Goal: Task Accomplishment & Management: Use online tool/utility

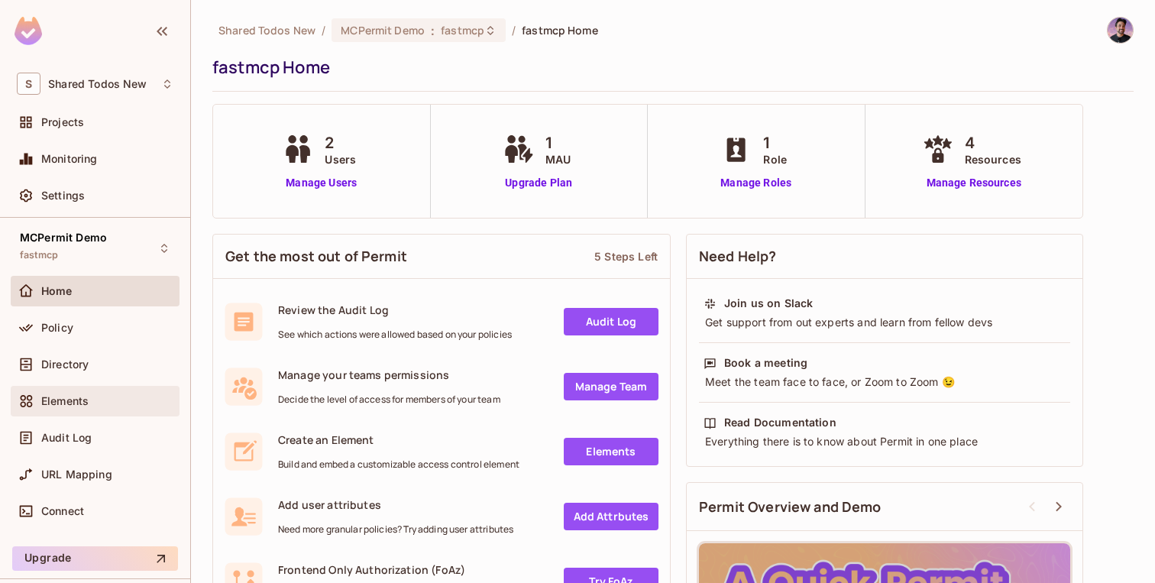
click at [88, 407] on div "Elements" at bounding box center [95, 401] width 157 height 18
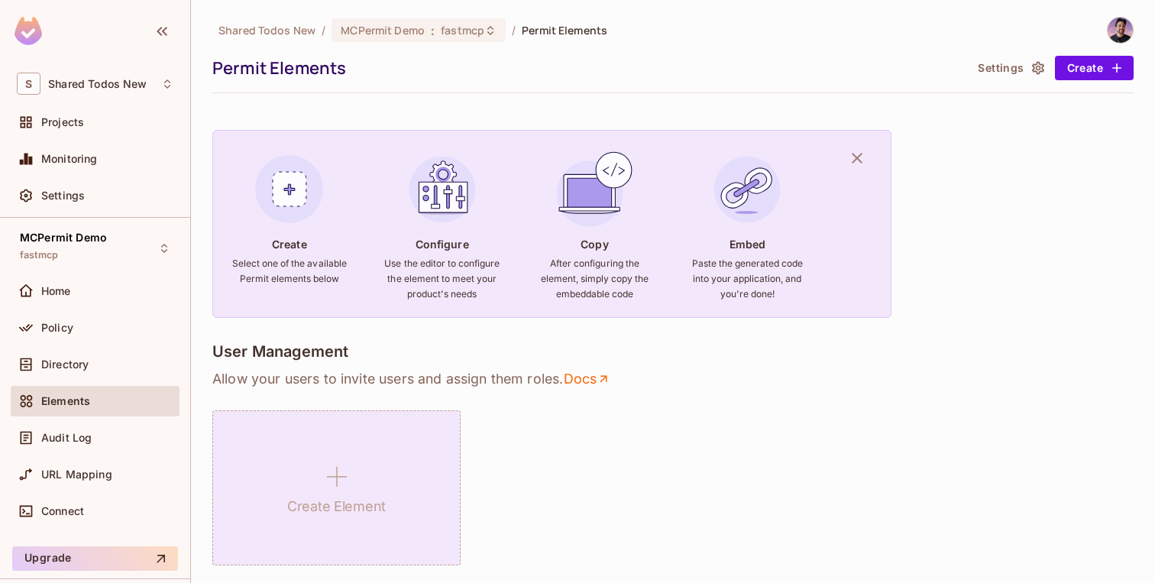
click at [326, 492] on icon at bounding box center [337, 476] width 37 height 37
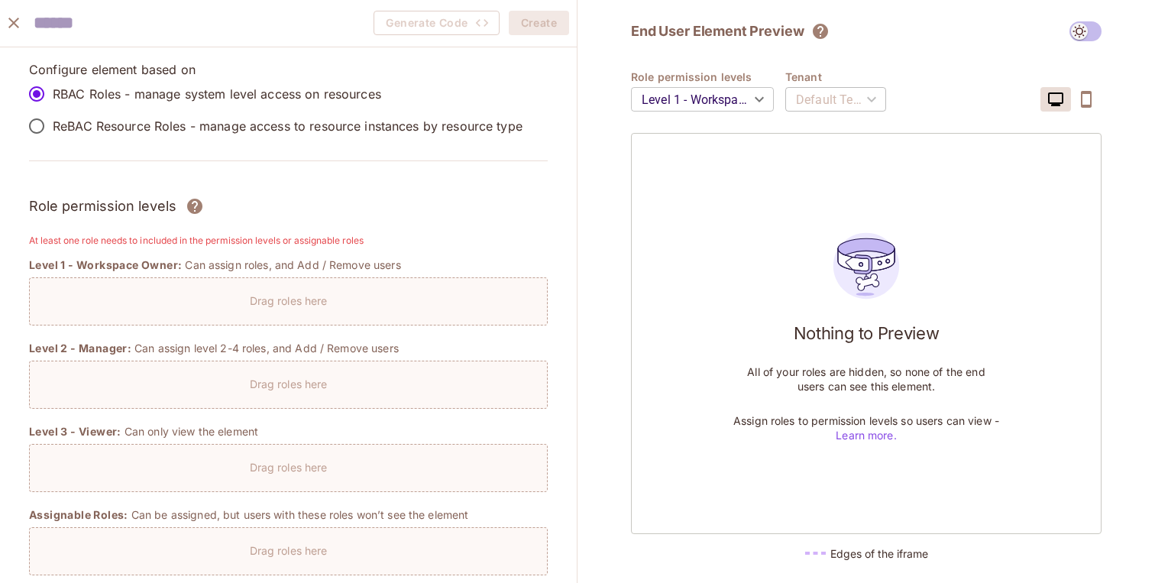
click at [324, 121] on p "ReBAC Resource Roles - manage access to resource instances by resource type" at bounding box center [288, 126] width 470 height 17
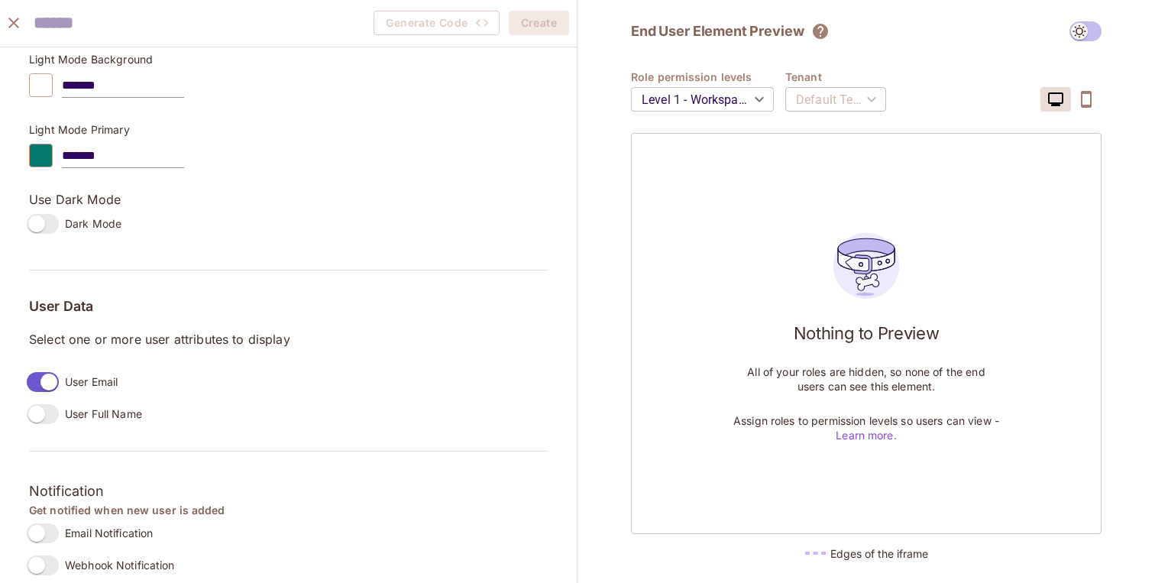
scroll to position [825, 0]
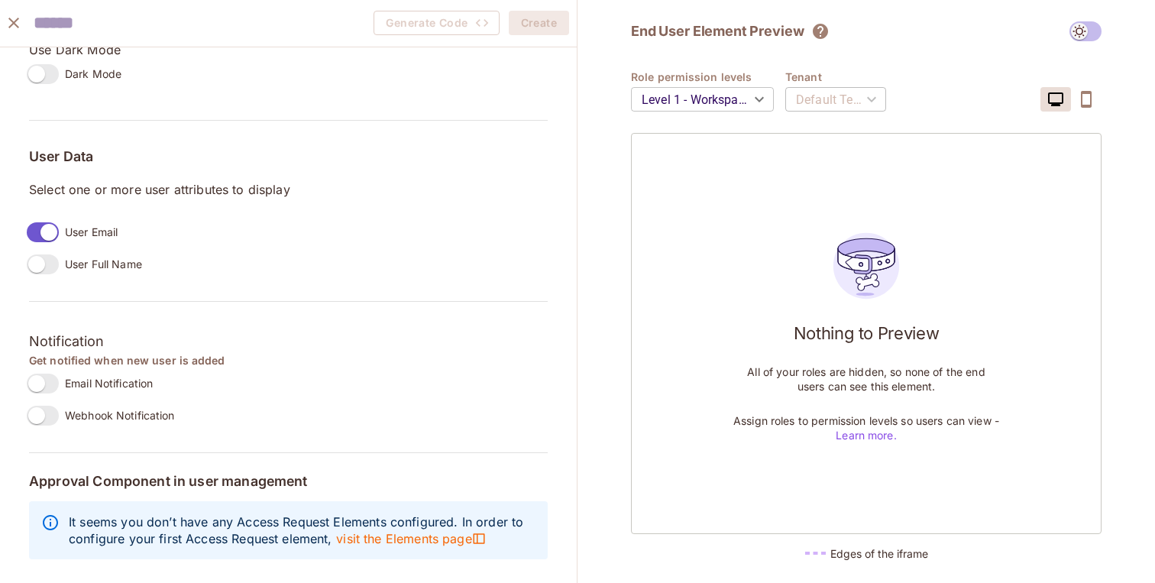
click at [111, 384] on span "Email Notification" at bounding box center [109, 383] width 88 height 15
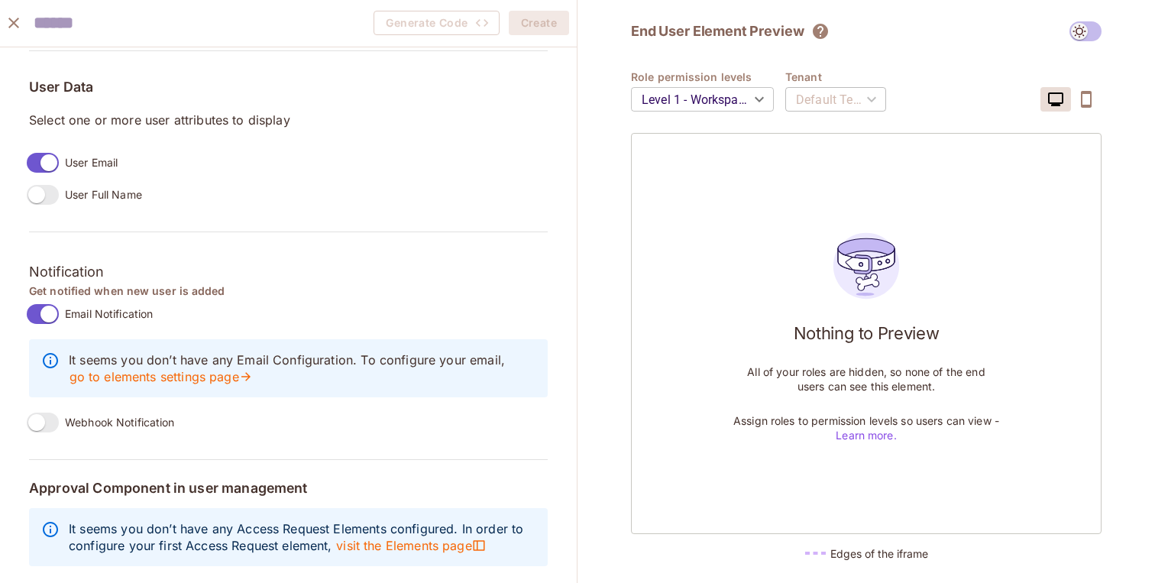
scroll to position [902, 0]
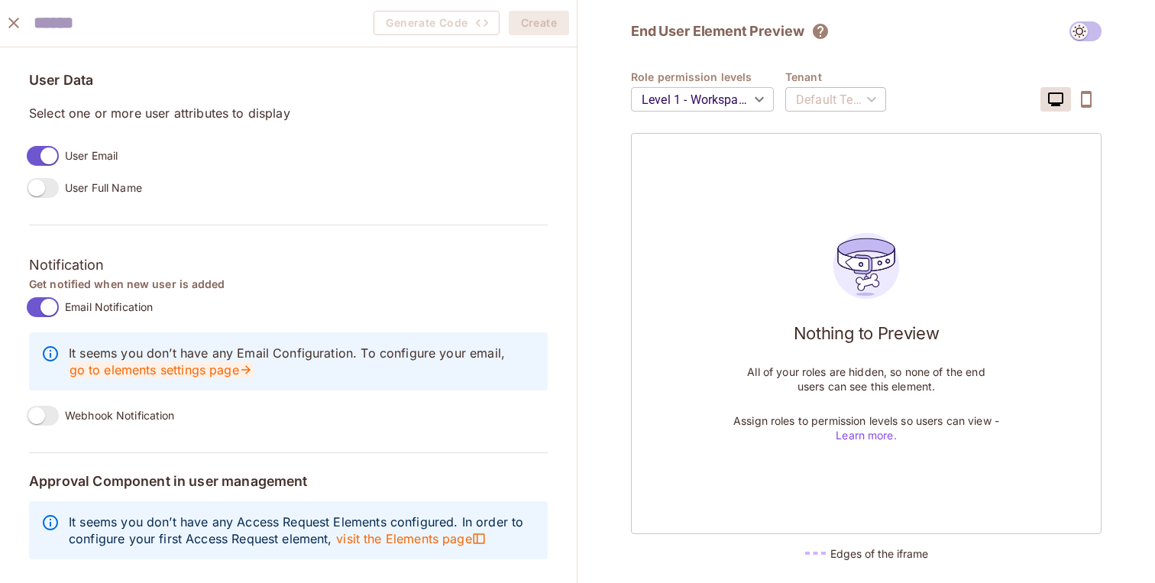
click at [167, 371] on link "go to elements settings page" at bounding box center [161, 369] width 184 height 17
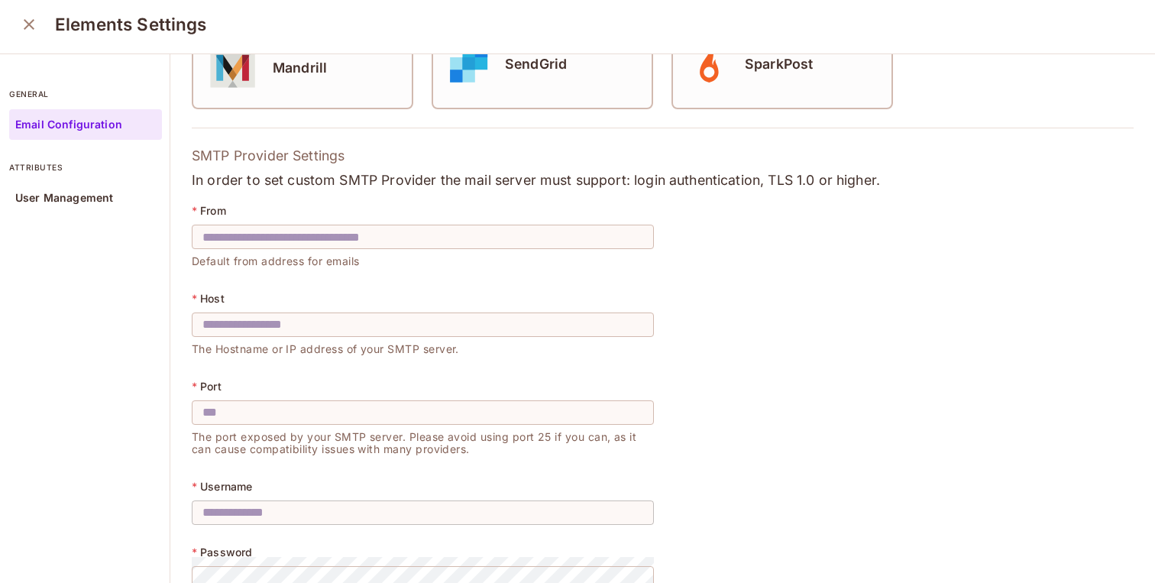
scroll to position [336, 0]
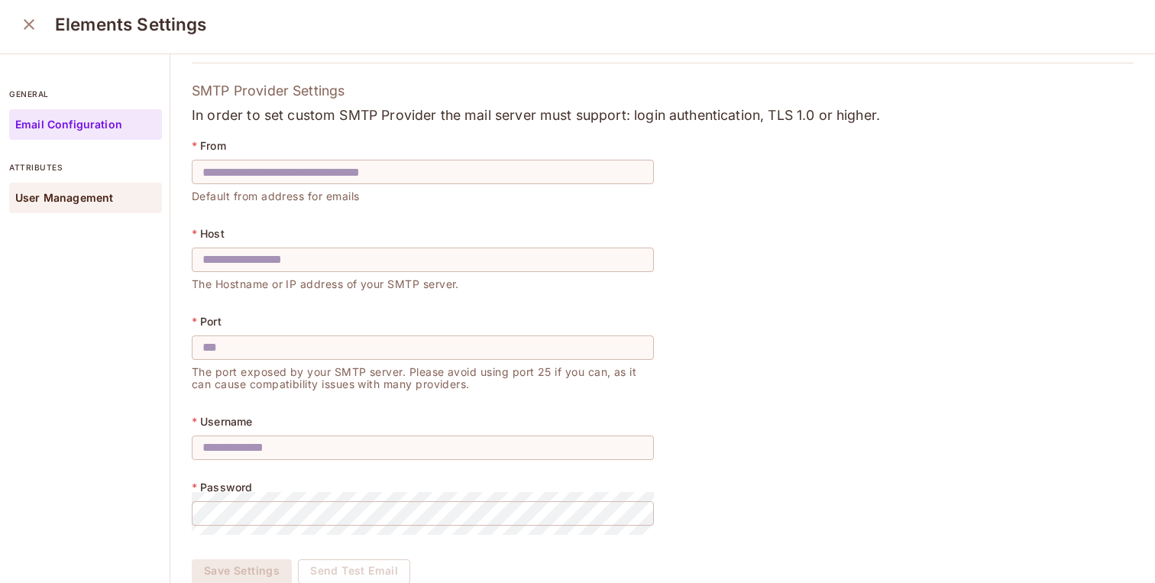
click at [99, 189] on div "User Management" at bounding box center [85, 198] width 153 height 31
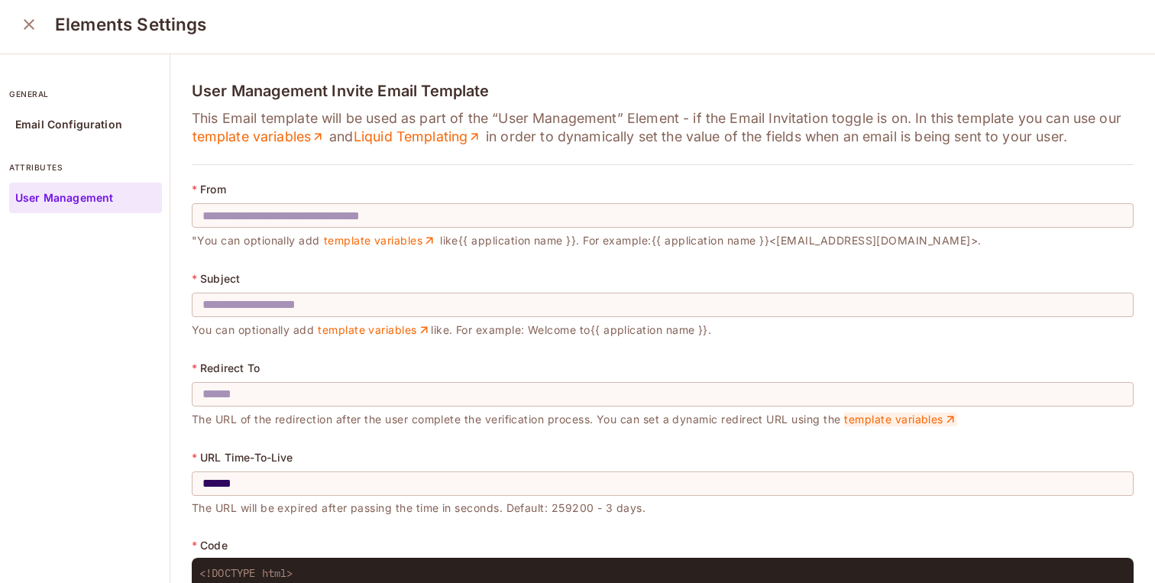
click at [878, 416] on link "template variables" at bounding box center [900, 420] width 113 height 14
click at [263, 134] on link "template variables" at bounding box center [259, 137] width 134 height 18
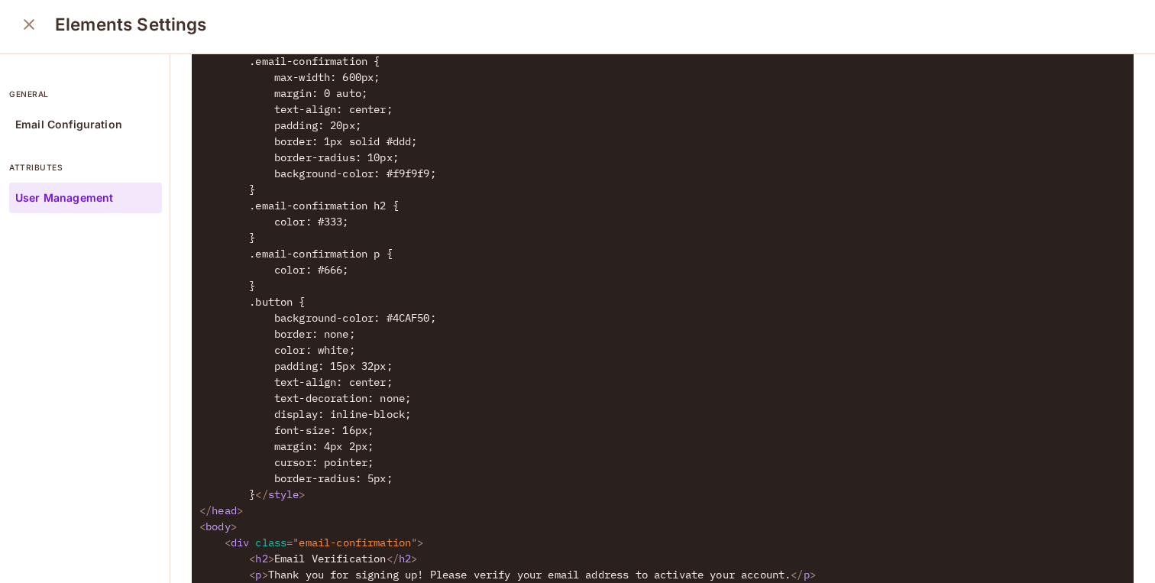
click at [371, 453] on textarea at bounding box center [663, 319] width 942 height 770
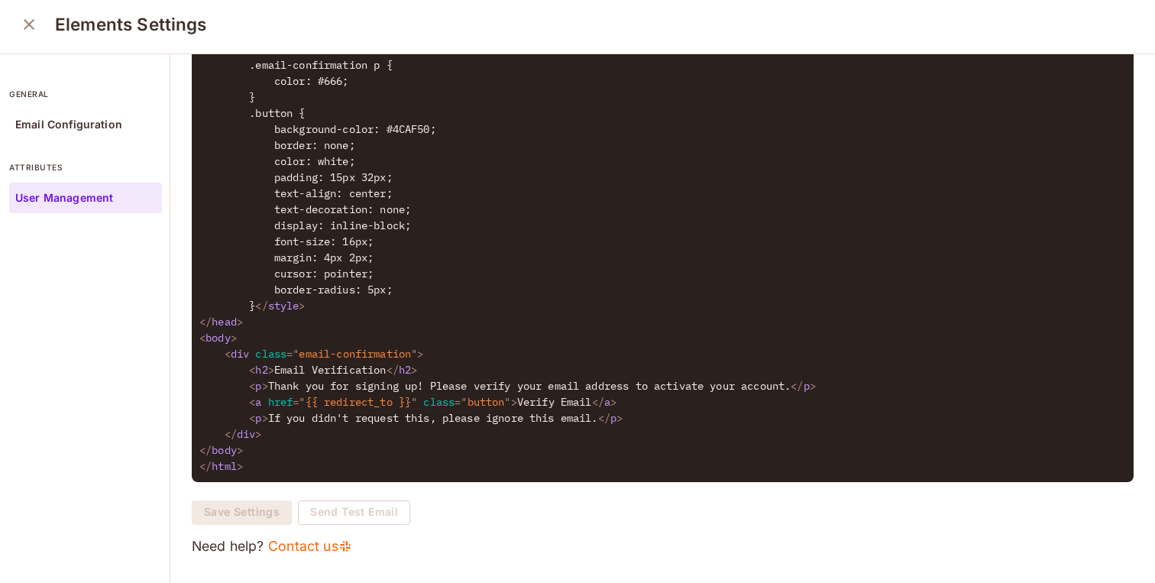
scroll to position [844, 0]
click at [384, 426] on textarea at bounding box center [663, 130] width 942 height 770
click at [424, 407] on textarea at bounding box center [663, 130] width 942 height 770
click at [332, 345] on textarea at bounding box center [663, 130] width 942 height 770
type textarea "**********"
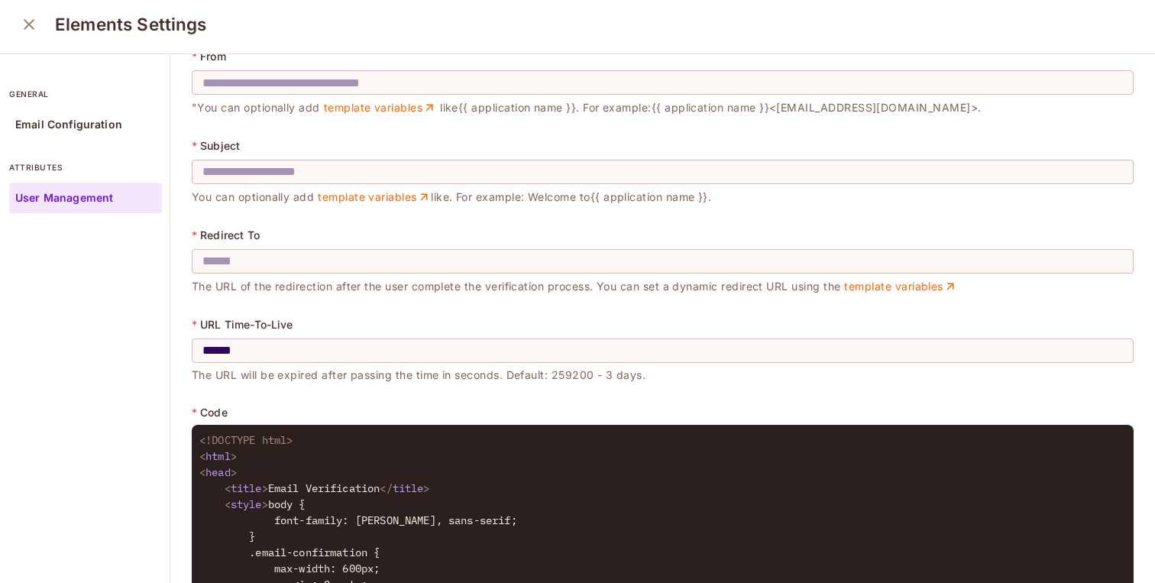
scroll to position [134, 0]
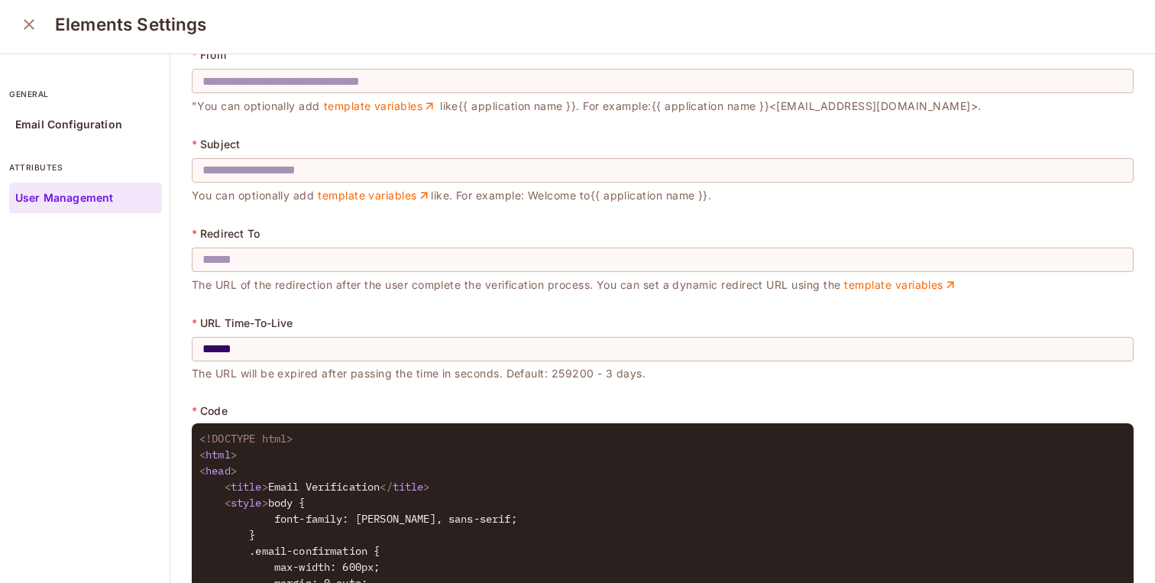
click at [18, 24] on button "close" at bounding box center [29, 24] width 31 height 31
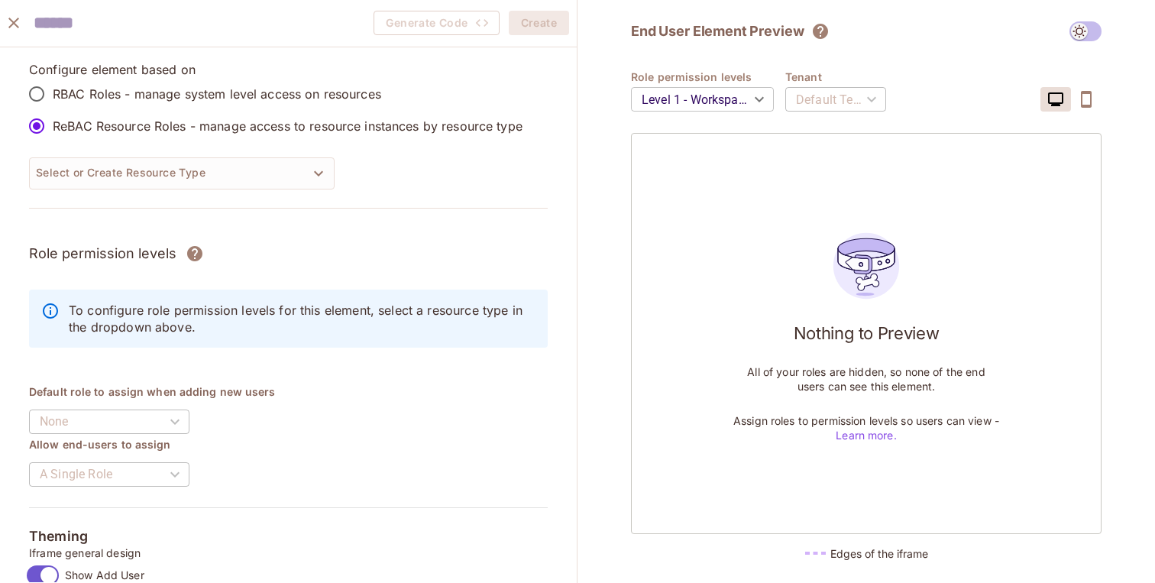
click at [173, 154] on div "Configure element based on RBAC Roles - manage system level access on resources…" at bounding box center [288, 144] width 519 height 166
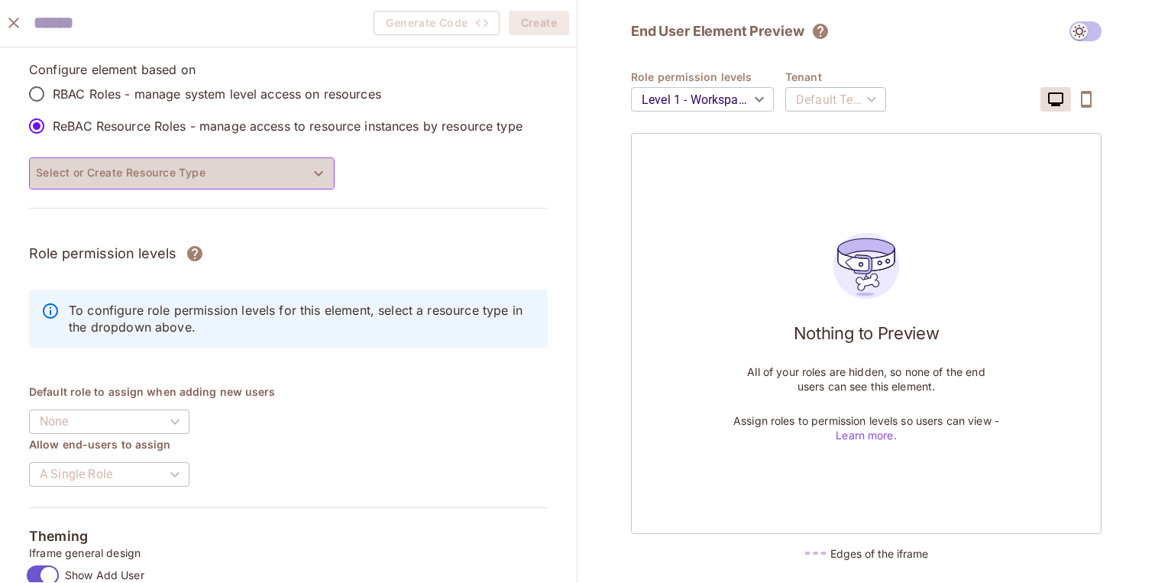
click at [169, 174] on button "Select or Create Resource Type" at bounding box center [182, 173] width 306 height 32
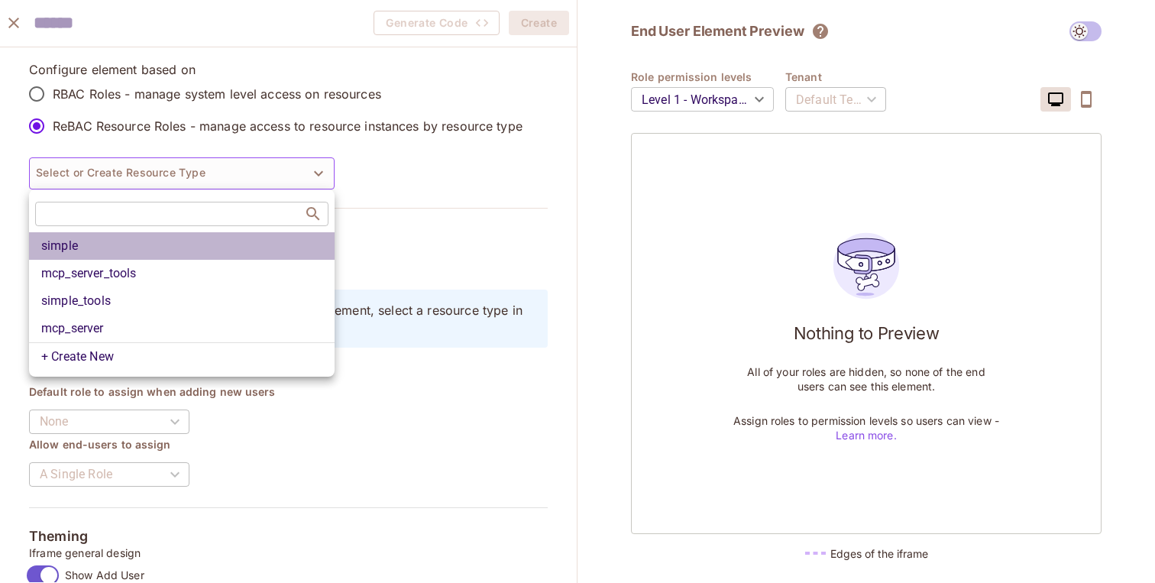
click at [121, 253] on li "simple" at bounding box center [182, 246] width 306 height 28
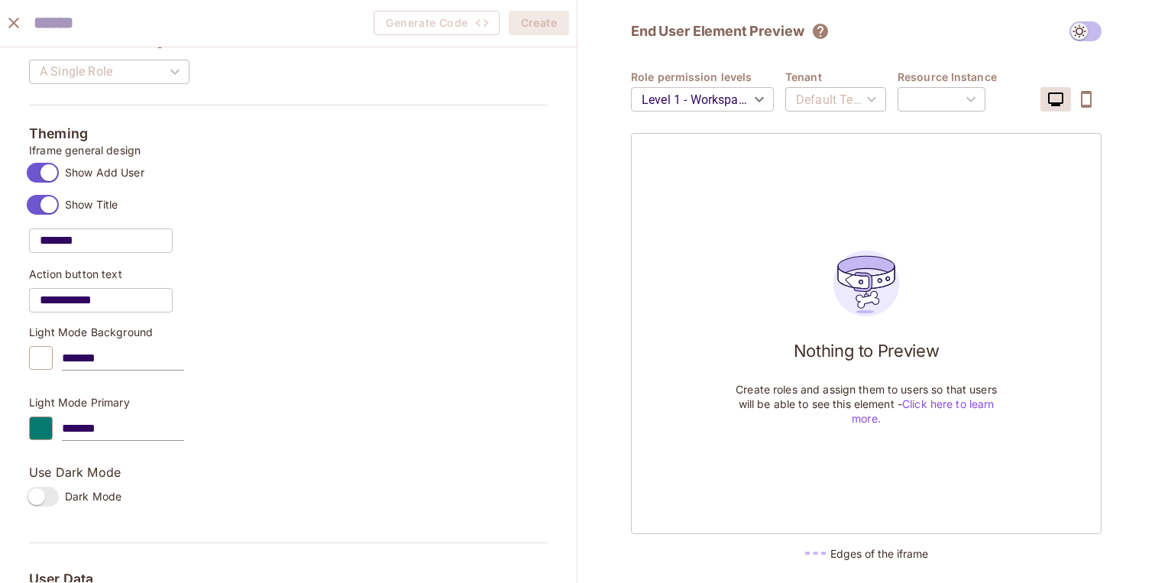
scroll to position [720, 0]
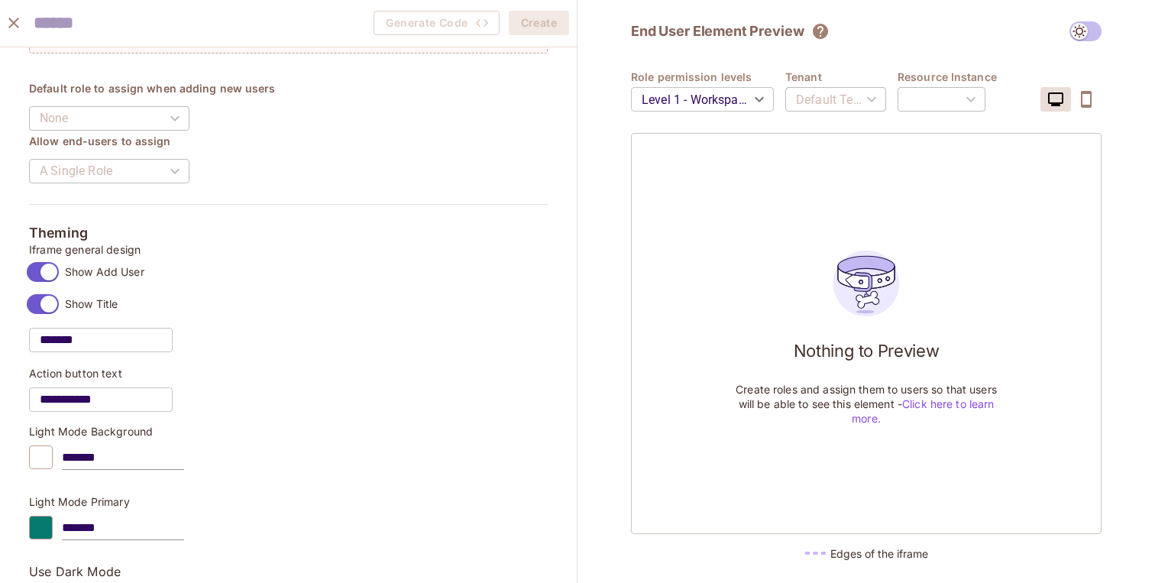
click at [118, 174] on div "A Single Role" at bounding box center [109, 171] width 160 height 43
click at [177, 169] on div "A Single Role" at bounding box center [109, 171] width 160 height 43
click at [177, 125] on div "None" at bounding box center [109, 118] width 160 height 43
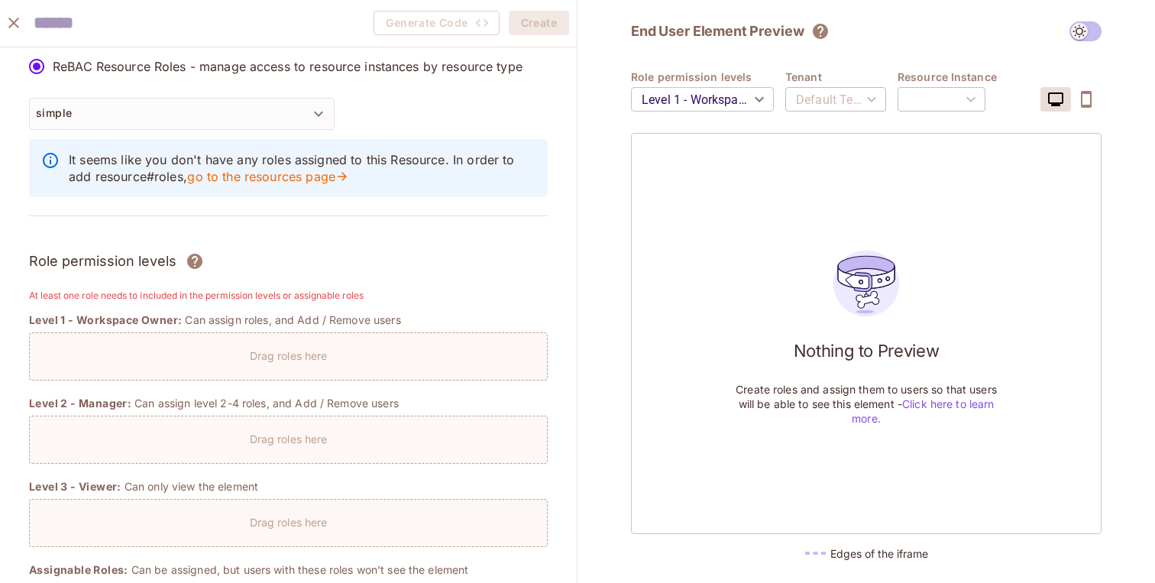
scroll to position [0, 0]
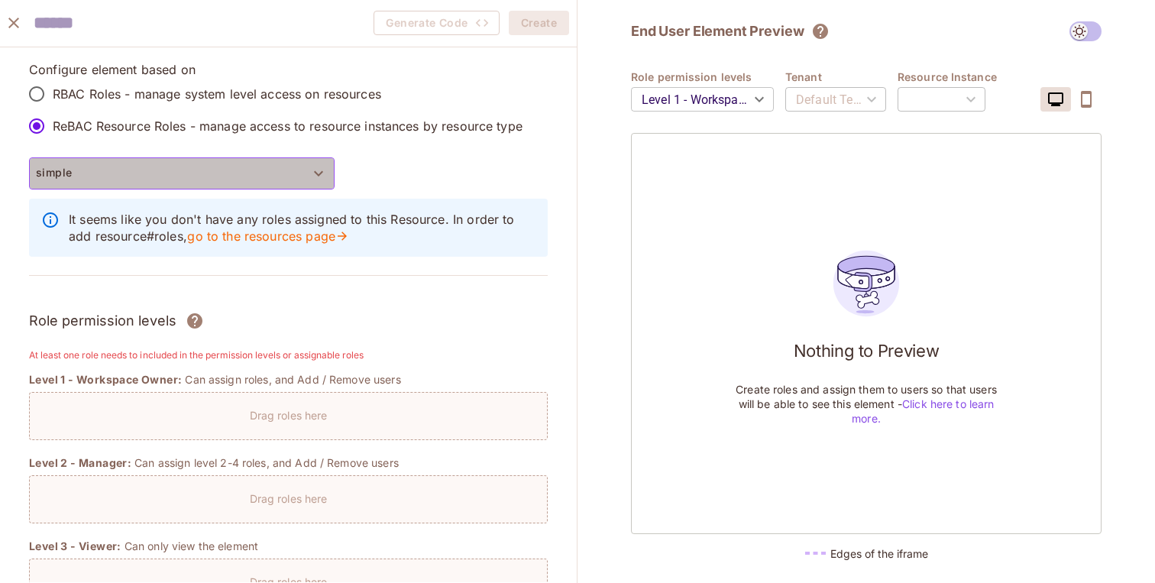
click at [303, 164] on button "simple" at bounding box center [182, 173] width 306 height 32
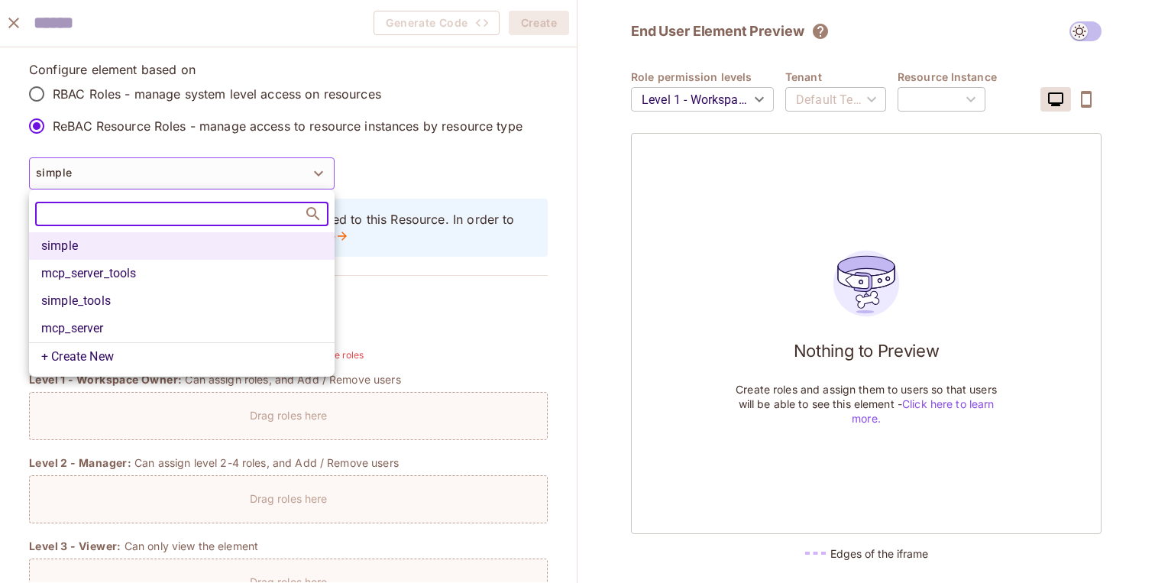
click at [221, 278] on li "mcp_server_tools" at bounding box center [182, 274] width 306 height 28
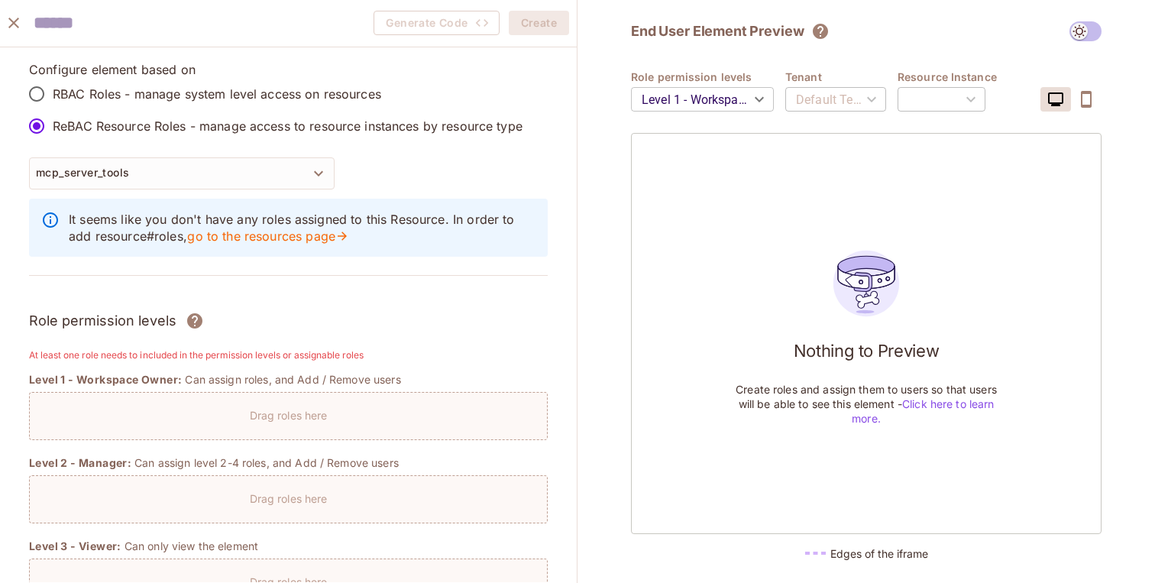
click at [131, 27] on input "text" at bounding box center [118, 23] width 168 height 31
type input "******"
click at [323, 146] on div "Configure element based on RBAC Roles - manage system level access on resources…" at bounding box center [288, 177] width 519 height 233
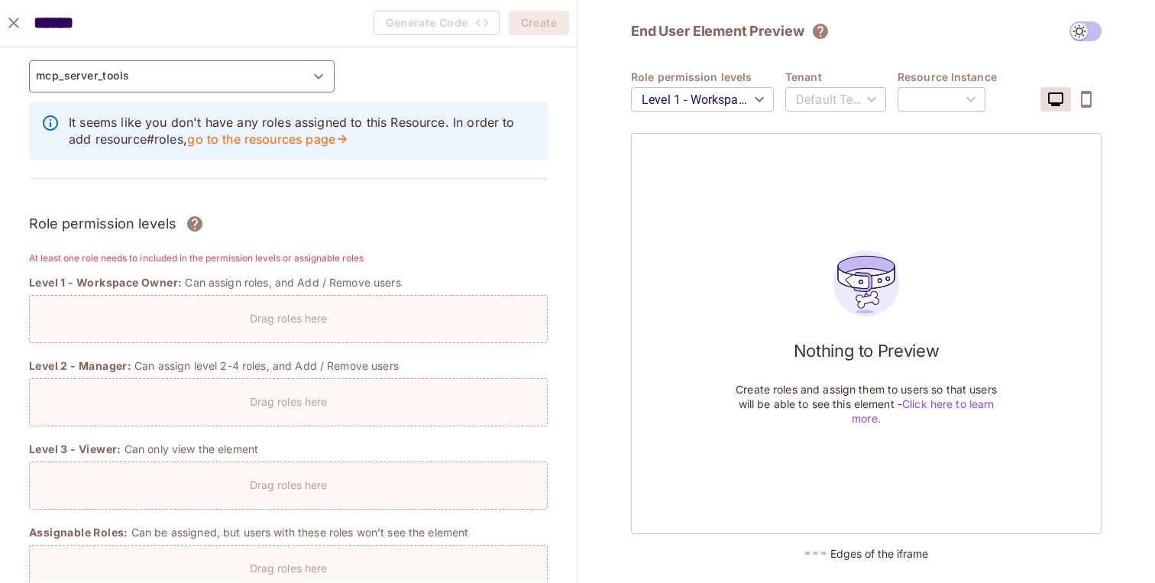
scroll to position [155, 0]
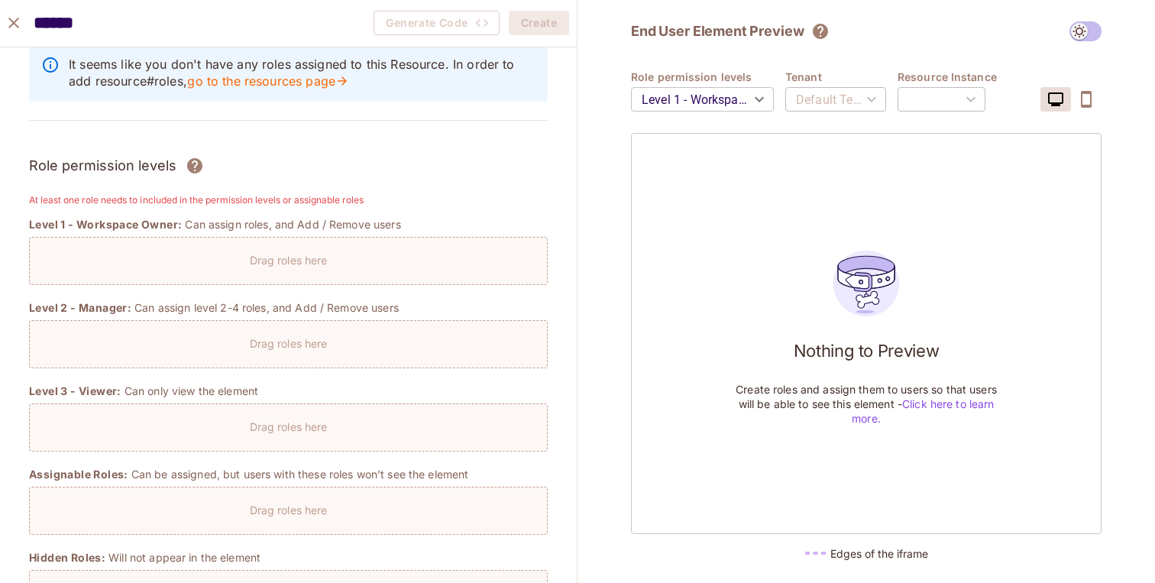
click at [151, 265] on div "Drag roles here" at bounding box center [288, 256] width 517 height 22
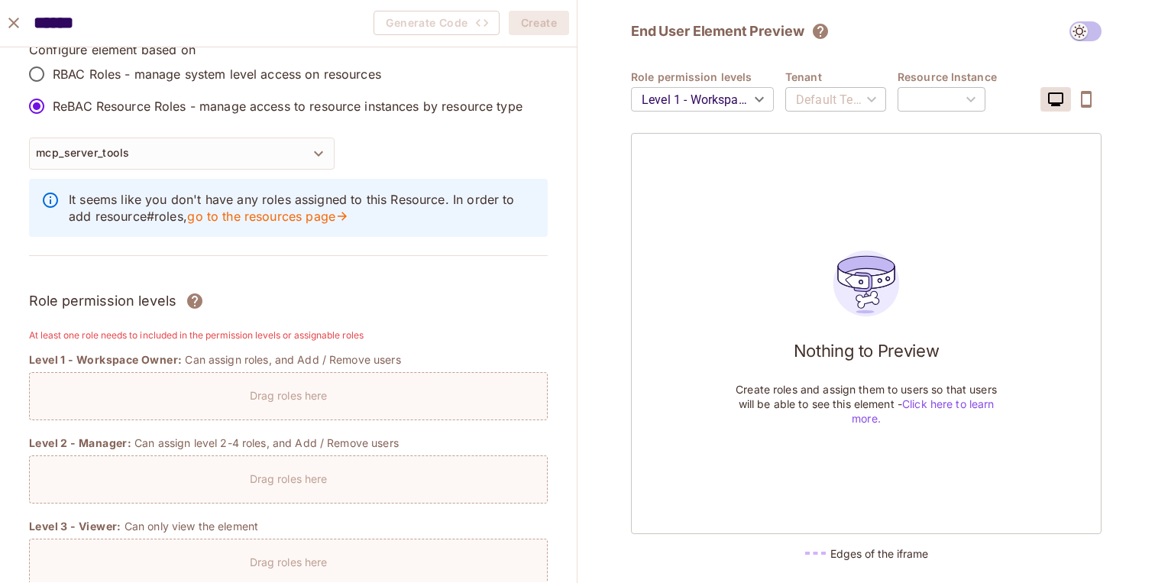
scroll to position [0, 0]
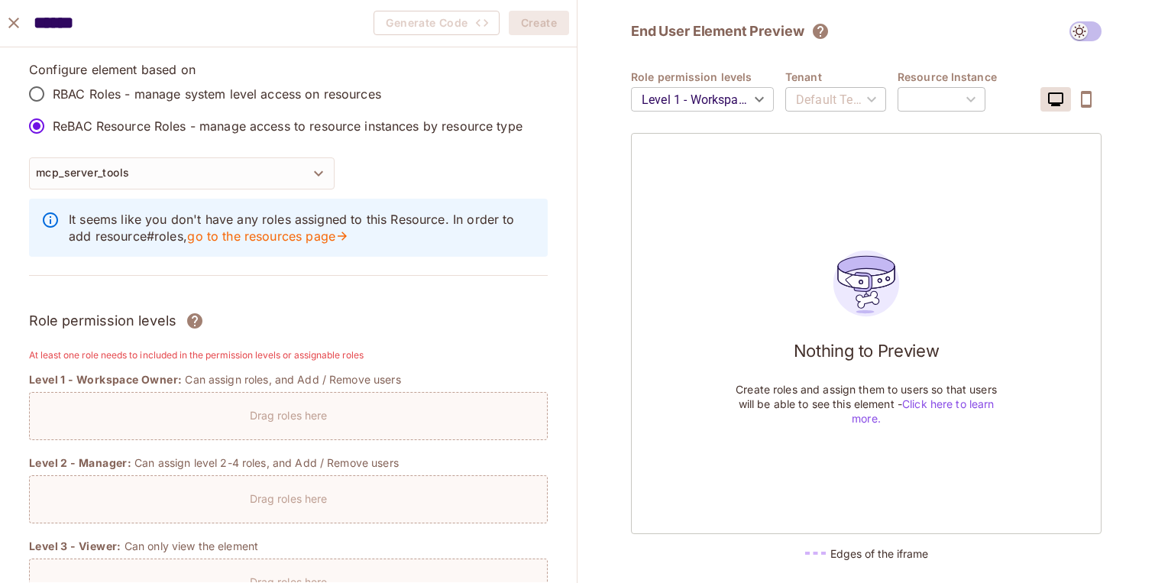
click at [8, 21] on icon "close" at bounding box center [14, 23] width 18 height 18
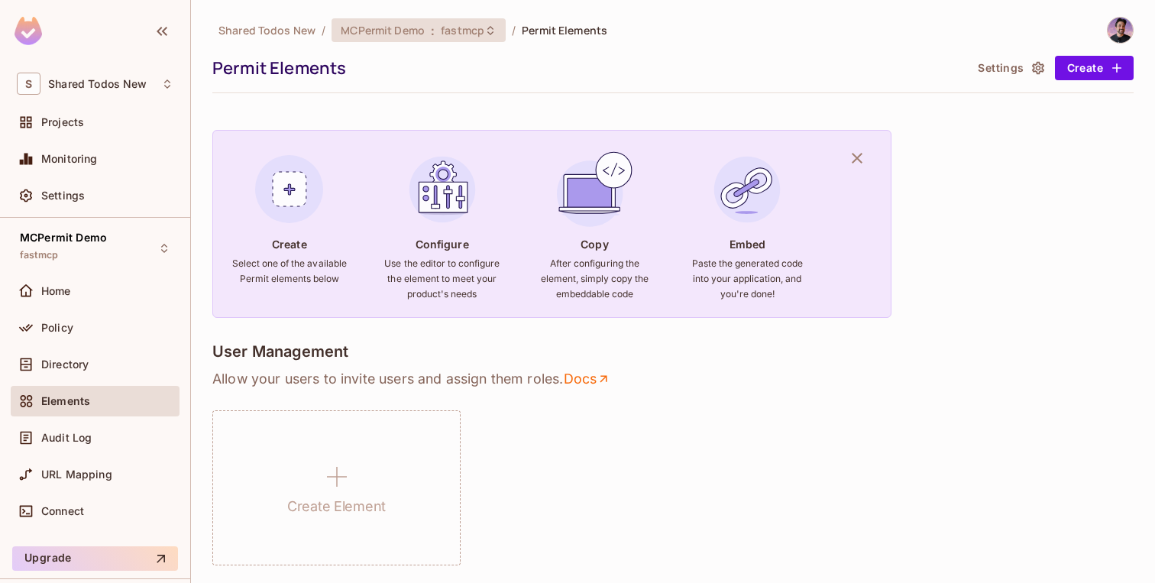
click at [397, 34] on span "MCPermit Demo" at bounding box center [383, 30] width 84 height 15
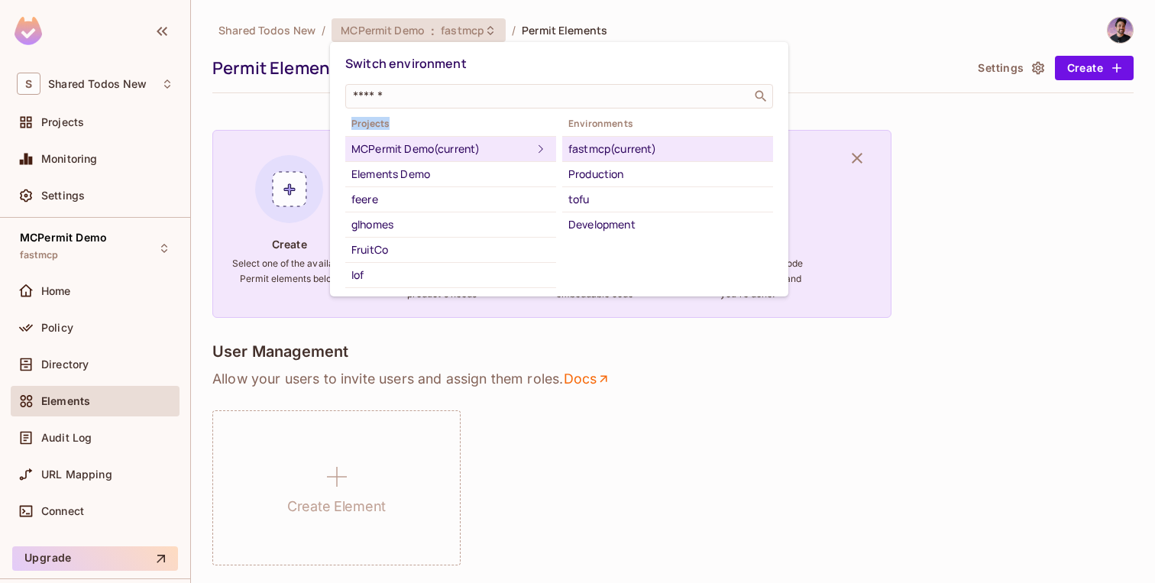
click at [397, 115] on div "Projects MCPermit Demo (current) Elements Demo feere glhomes FruitCo Iof Sumit …" at bounding box center [559, 202] width 428 height 174
click at [398, 107] on div "​" at bounding box center [559, 96] width 428 height 24
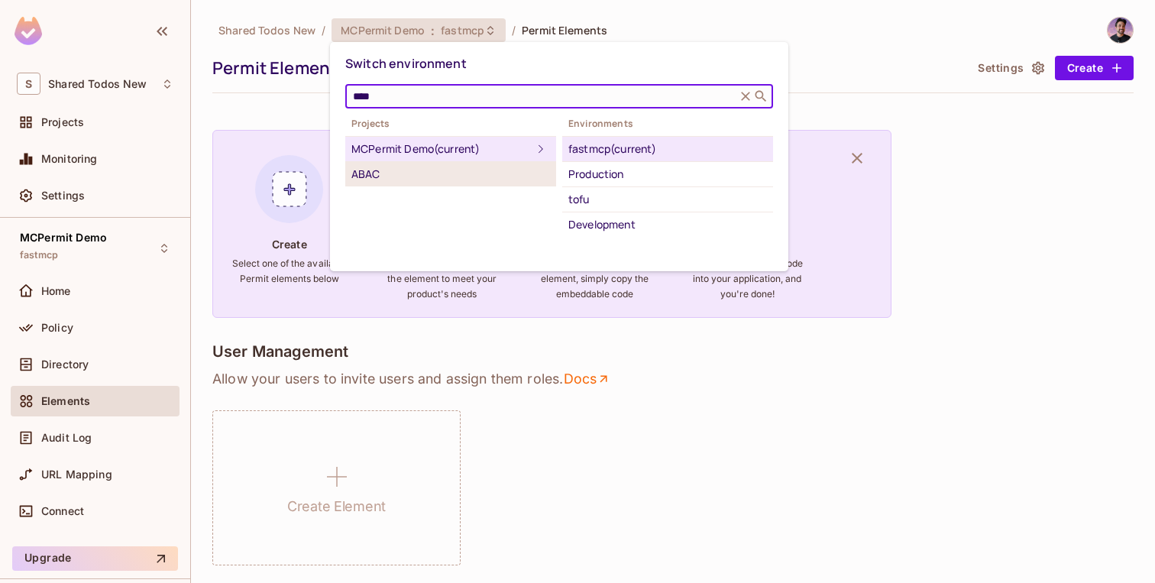
type input "****"
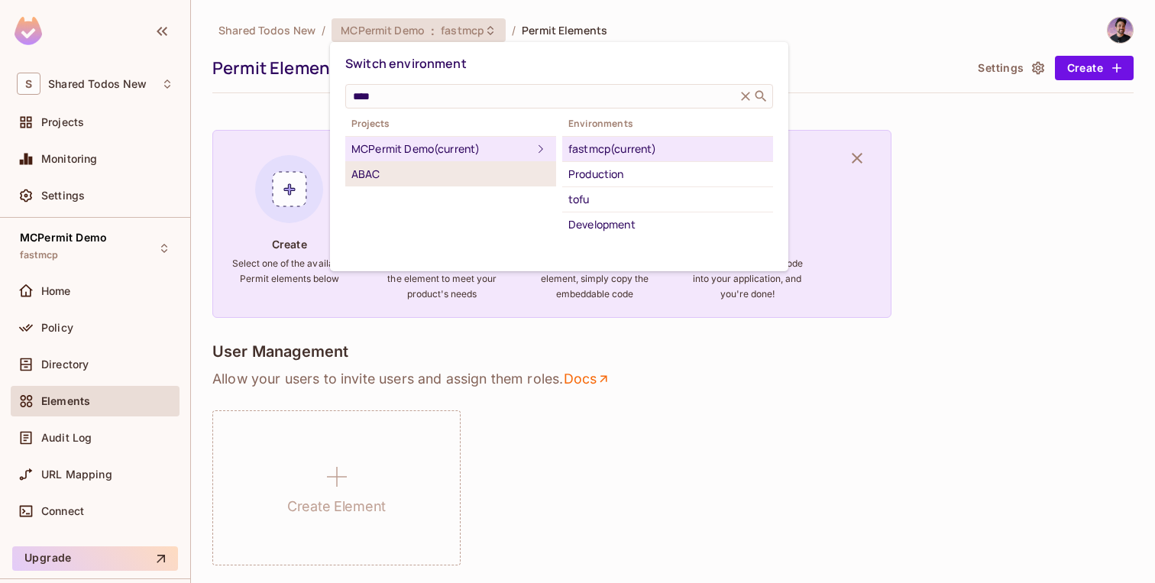
click at [397, 167] on div "ABAC" at bounding box center [451, 174] width 199 height 18
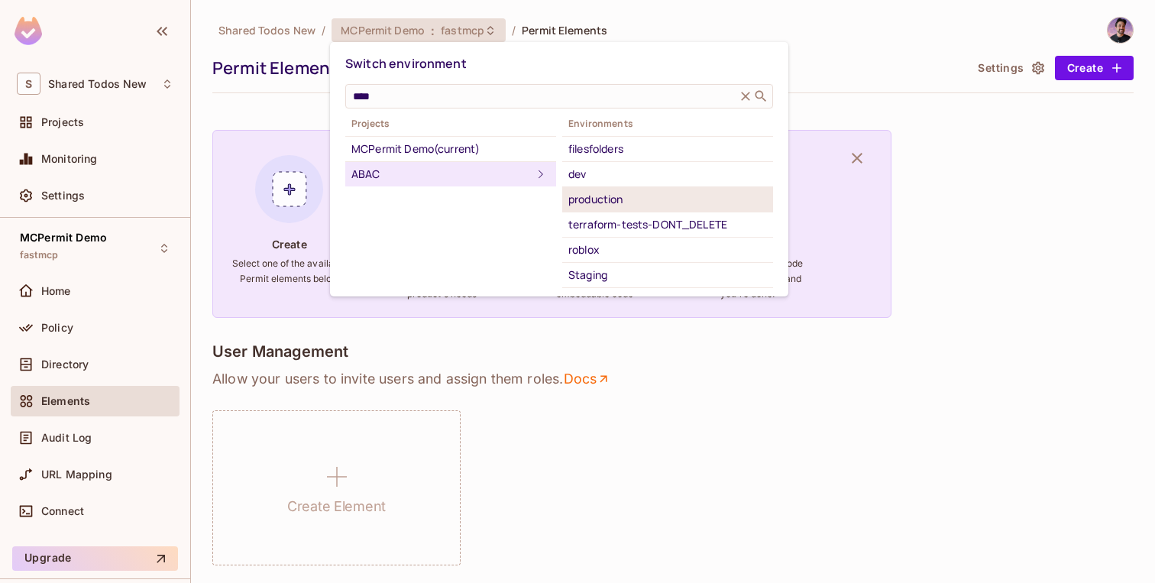
click at [617, 193] on div "production" at bounding box center [668, 199] width 199 height 18
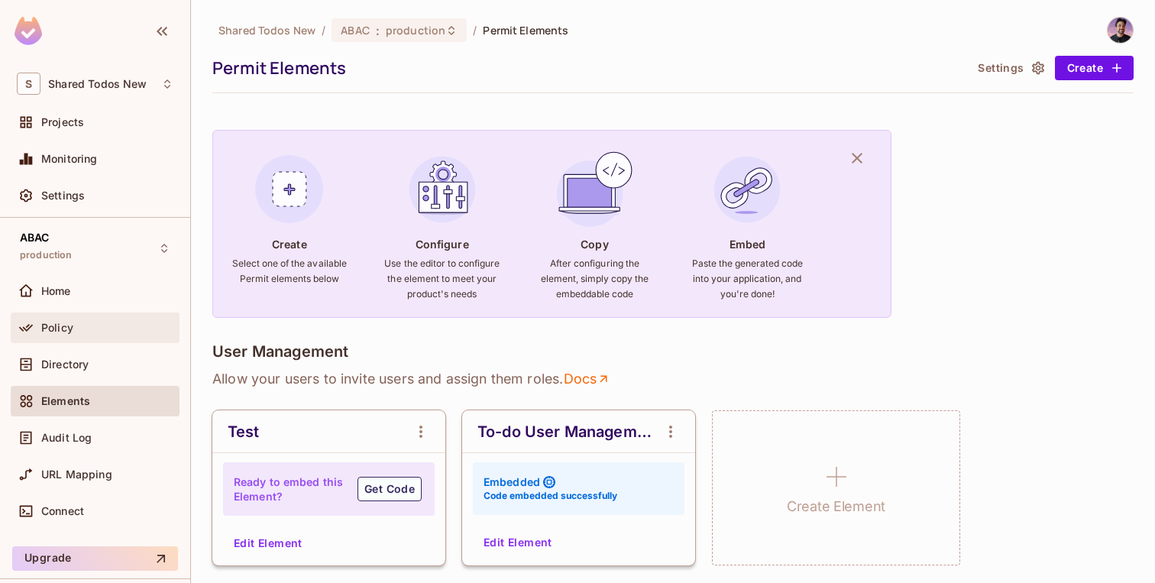
click at [34, 319] on span at bounding box center [26, 328] width 18 height 18
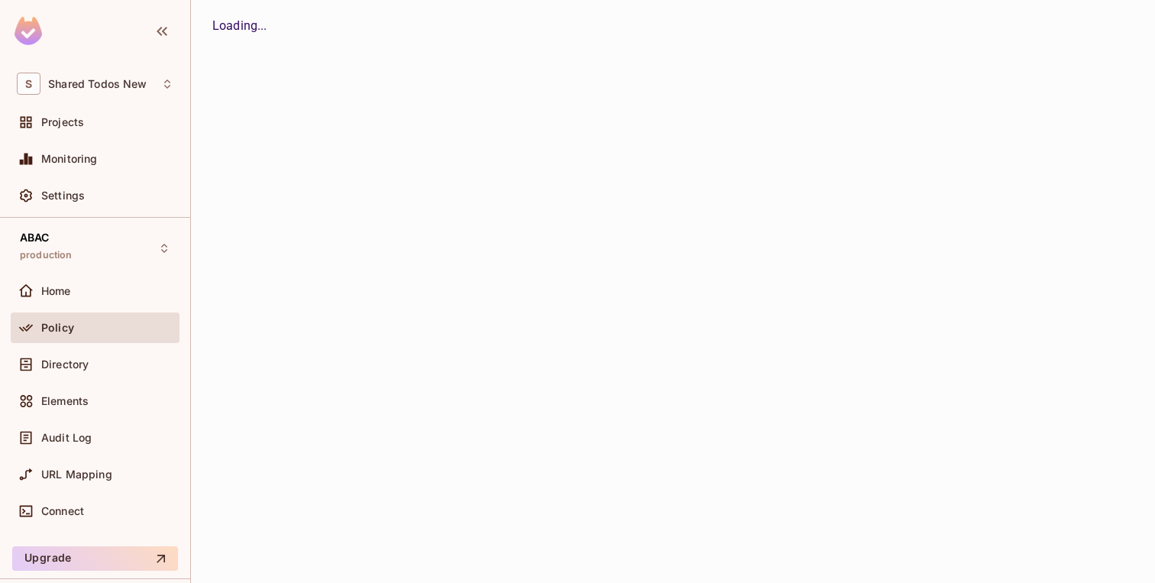
click at [54, 420] on div "Elements" at bounding box center [95, 404] width 169 height 37
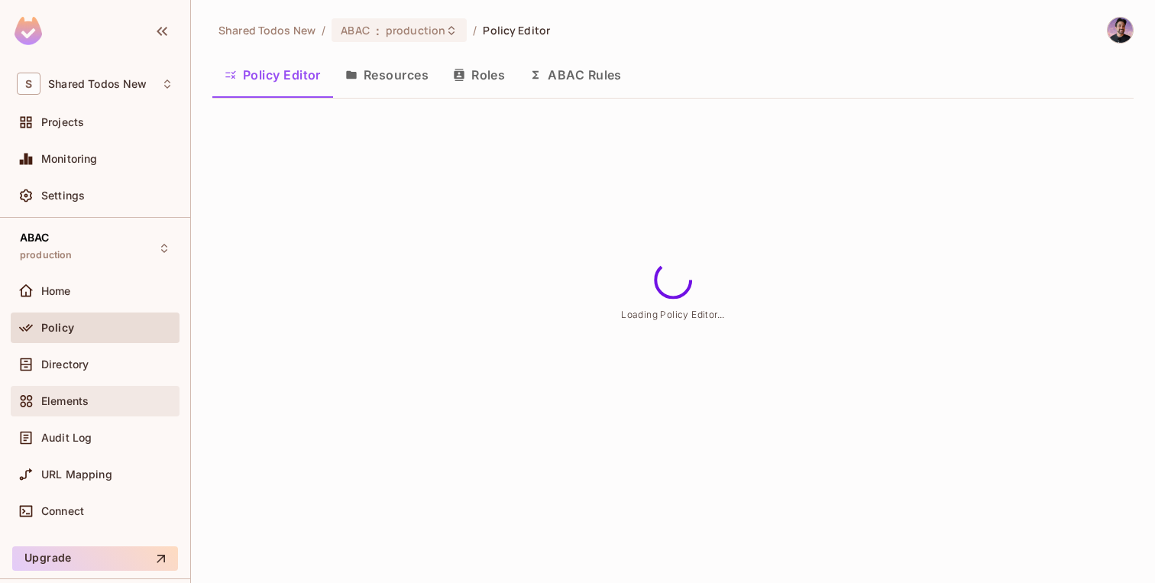
click at [56, 407] on span "Elements" at bounding box center [64, 401] width 47 height 12
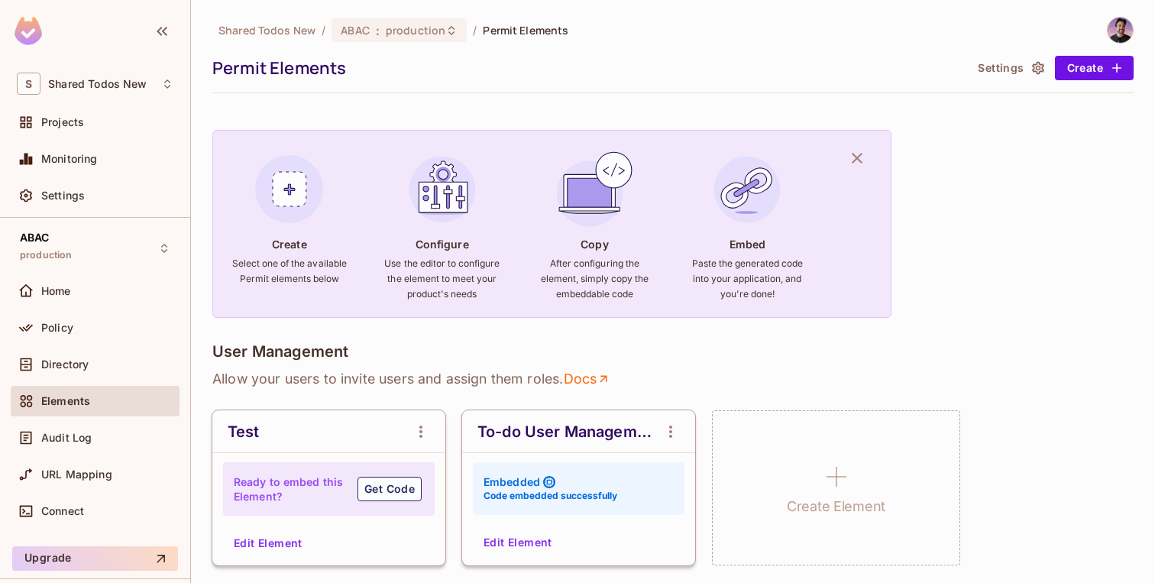
click at [536, 533] on button "Edit Element" at bounding box center [518, 542] width 81 height 24
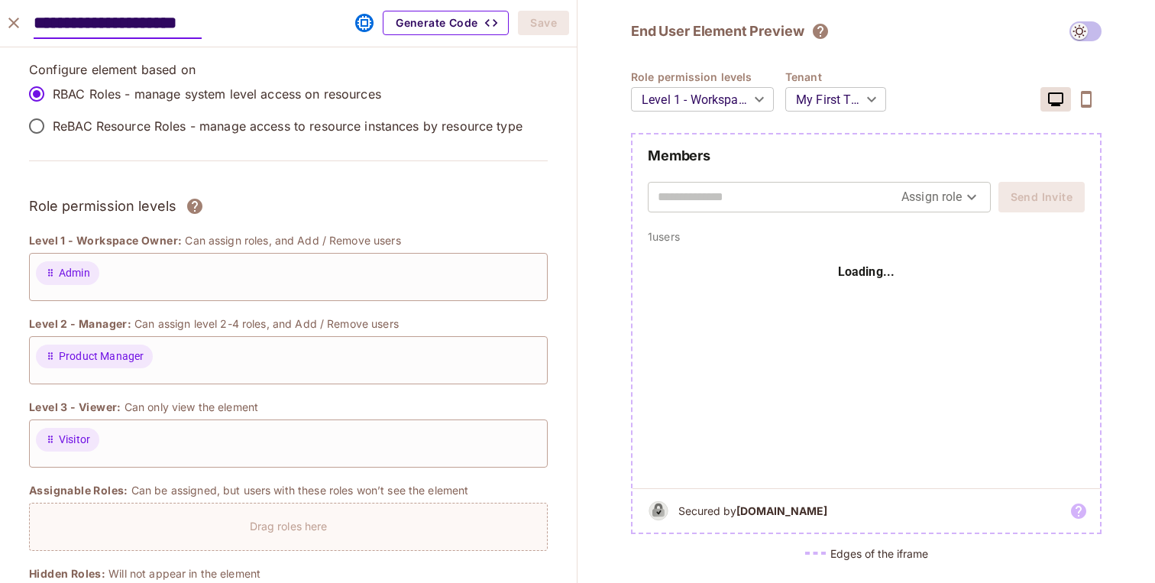
click at [447, 21] on button "Generate Code" at bounding box center [446, 23] width 126 height 24
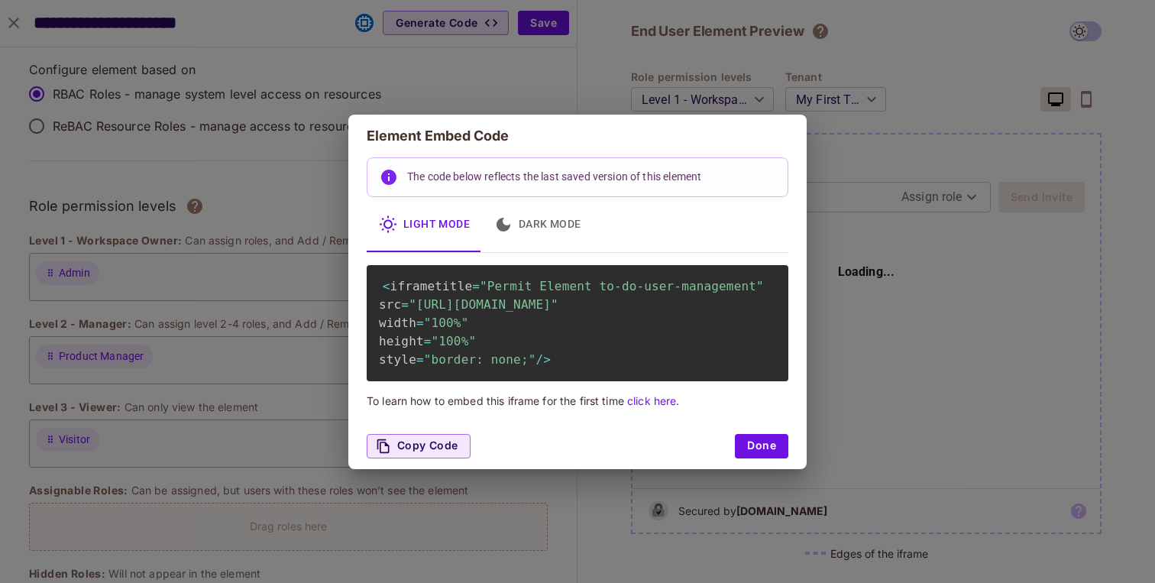
click at [198, 177] on div "Element Embed Code The code below reflects the last saved version of this eleme…" at bounding box center [577, 291] width 1155 height 583
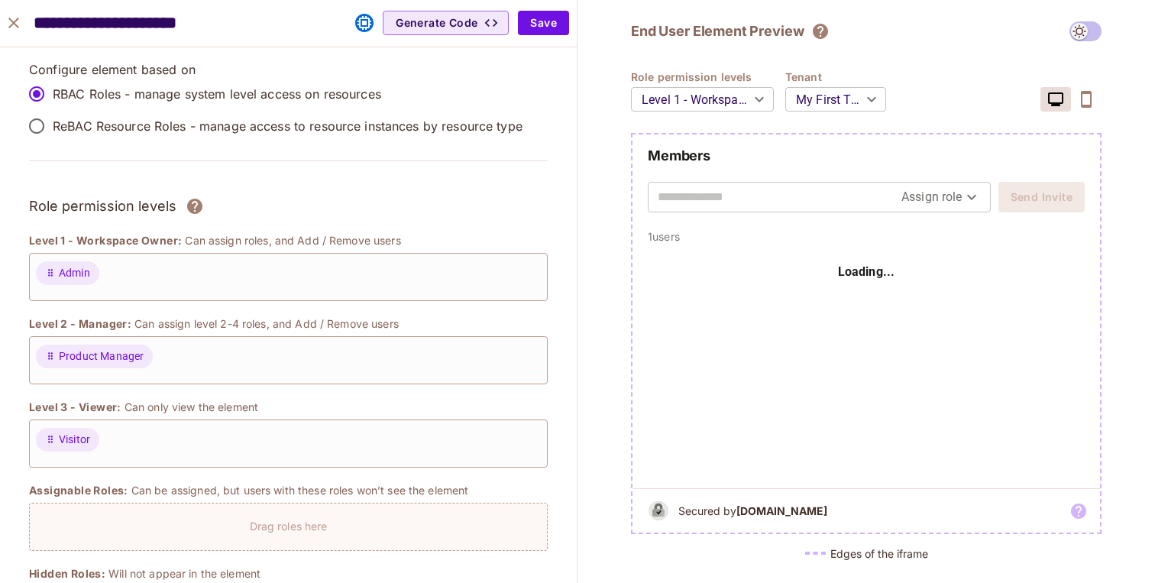
click at [158, 131] on p "ReBAC Resource Roles - manage access to resource instances by resource type" at bounding box center [288, 126] width 470 height 17
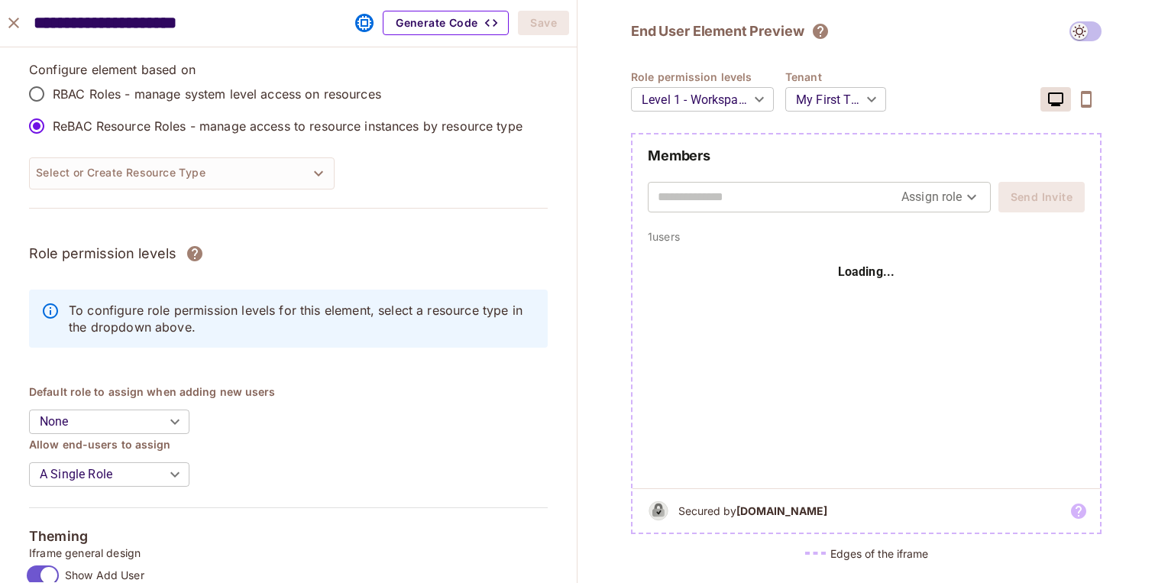
click at [478, 23] on button "Generate Code" at bounding box center [446, 23] width 126 height 24
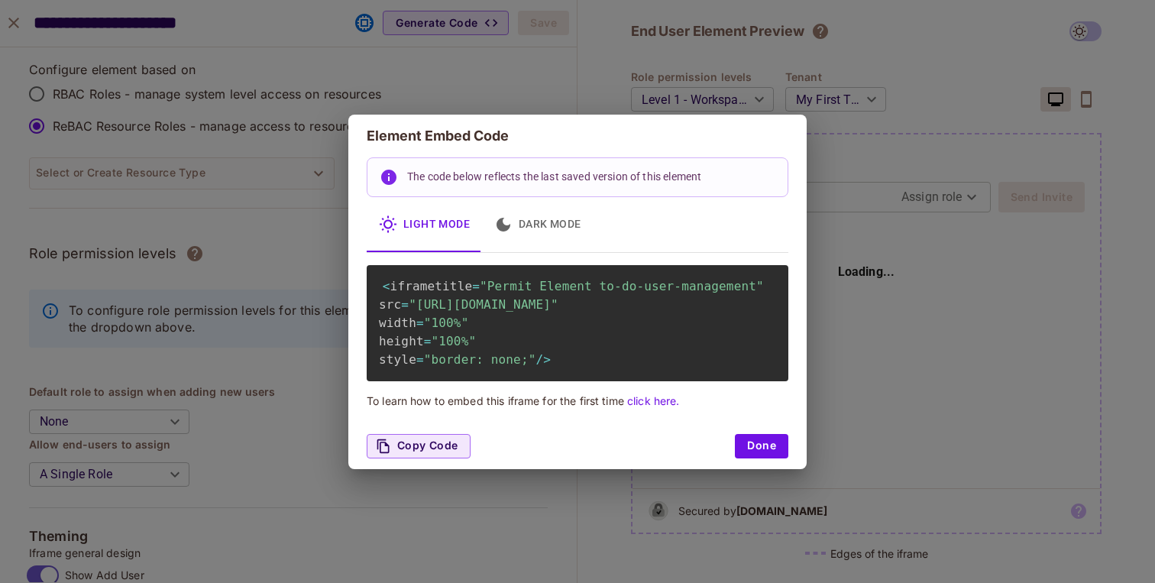
click at [316, 203] on div "Element Embed Code The code below reflects the last saved version of this eleme…" at bounding box center [577, 291] width 1155 height 583
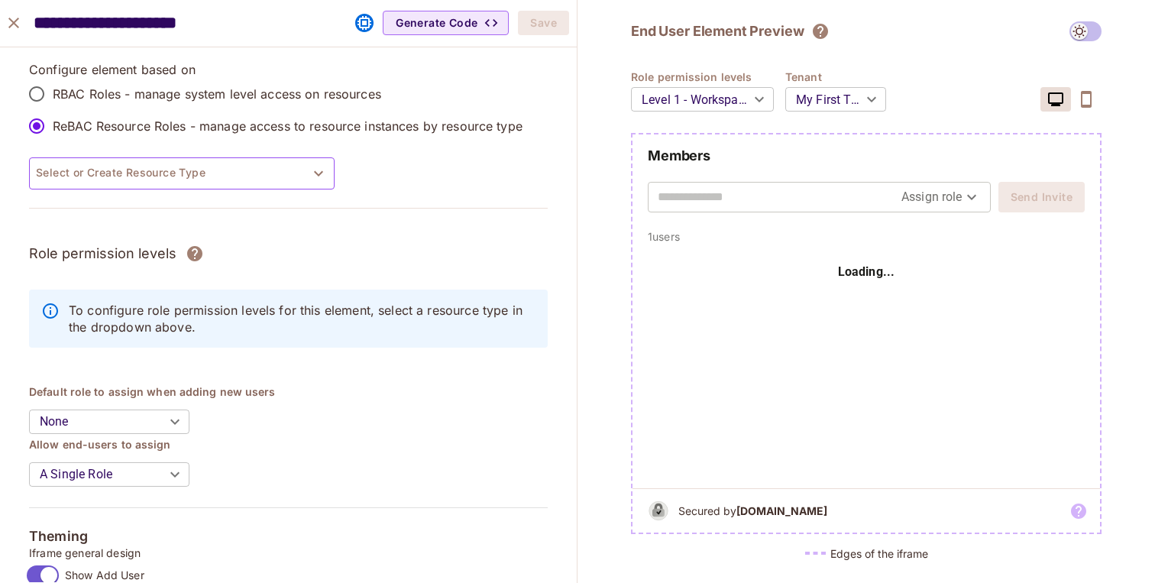
click at [288, 173] on button "Select or Create Resource Type" at bounding box center [182, 173] width 306 height 32
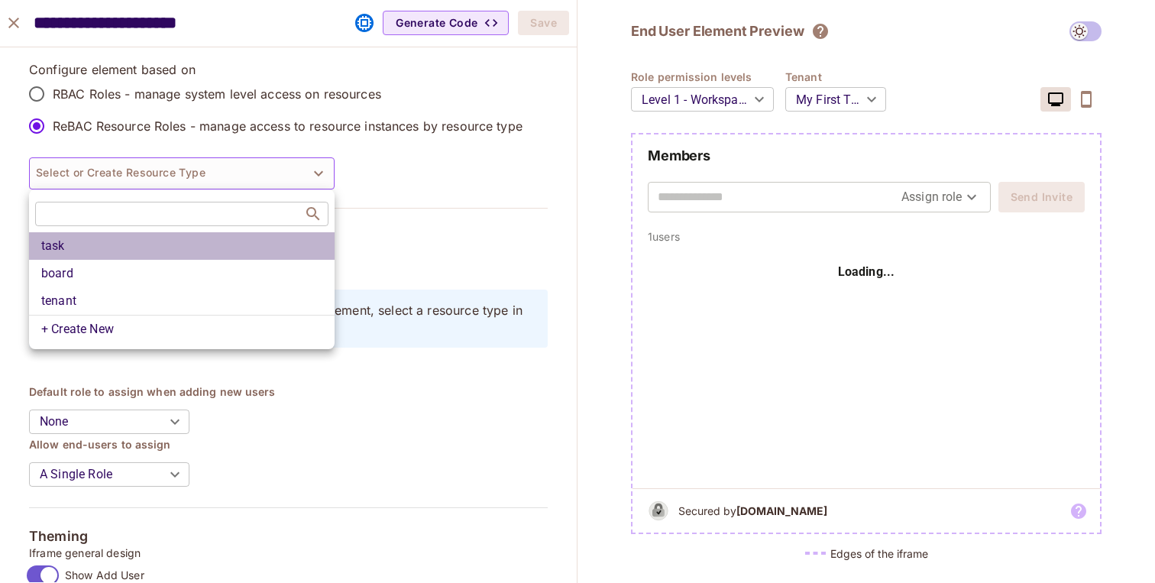
click at [173, 257] on li "task" at bounding box center [182, 246] width 306 height 28
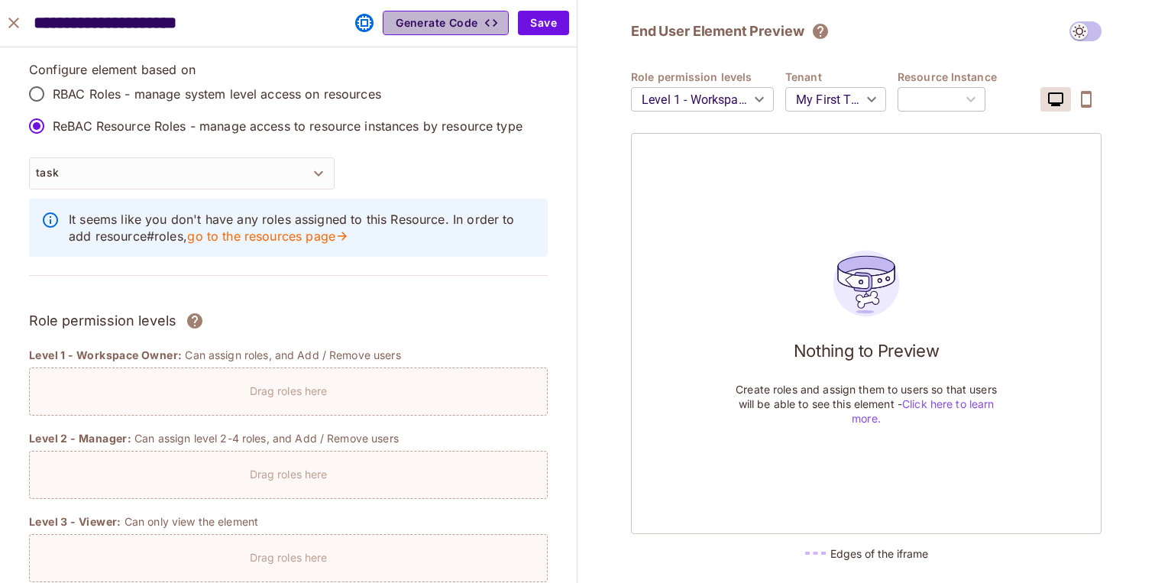
click at [427, 31] on button "Generate Code" at bounding box center [446, 23] width 126 height 24
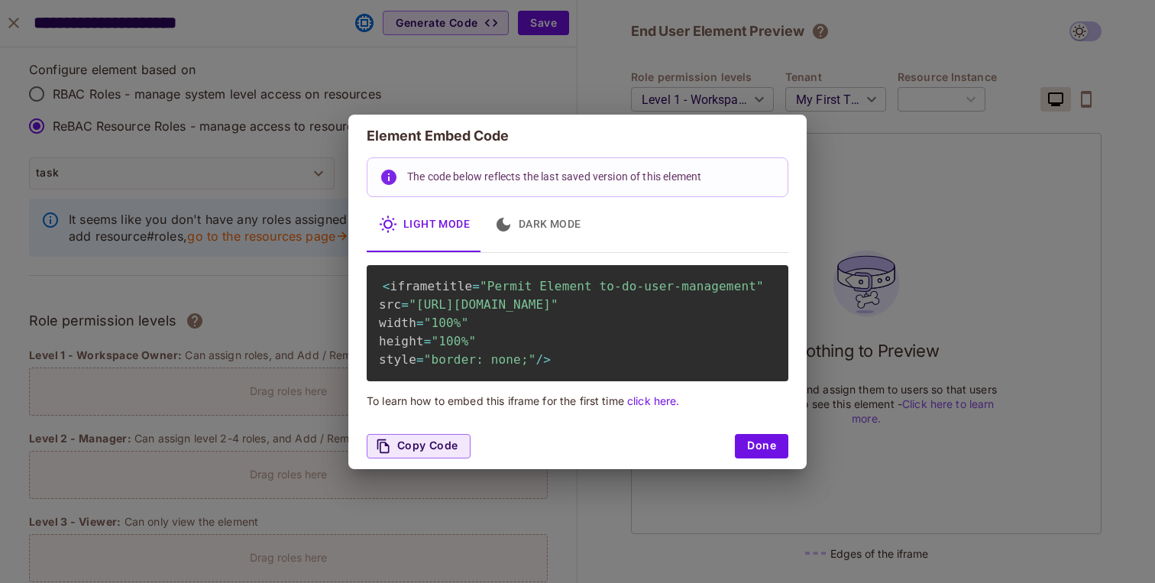
click at [171, 144] on div "Element Embed Code The code below reflects the last saved version of this eleme…" at bounding box center [577, 291] width 1155 height 583
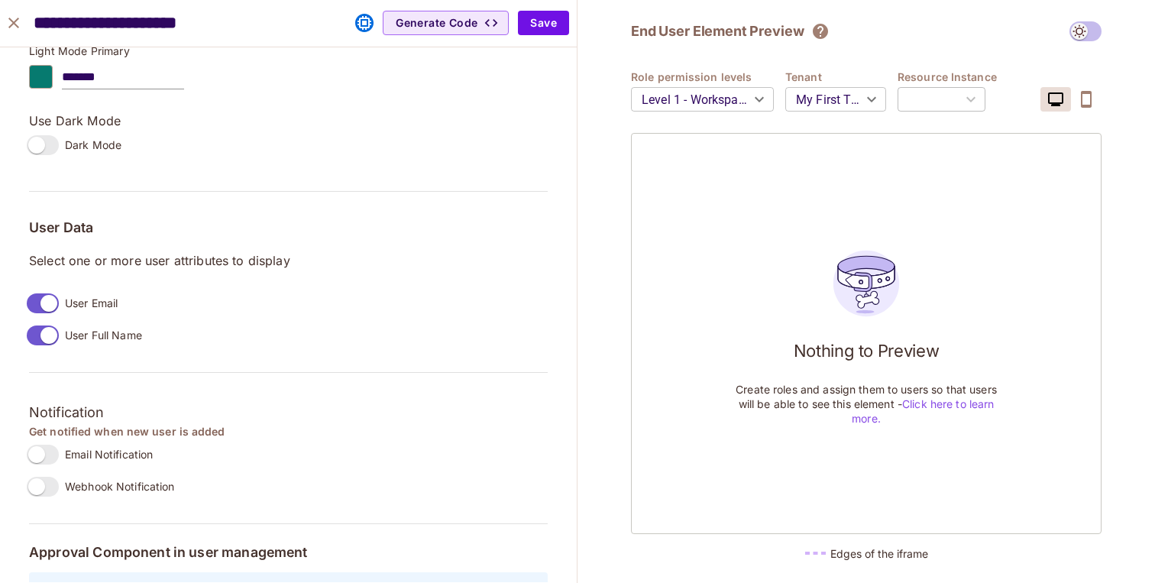
scroll to position [1249, 0]
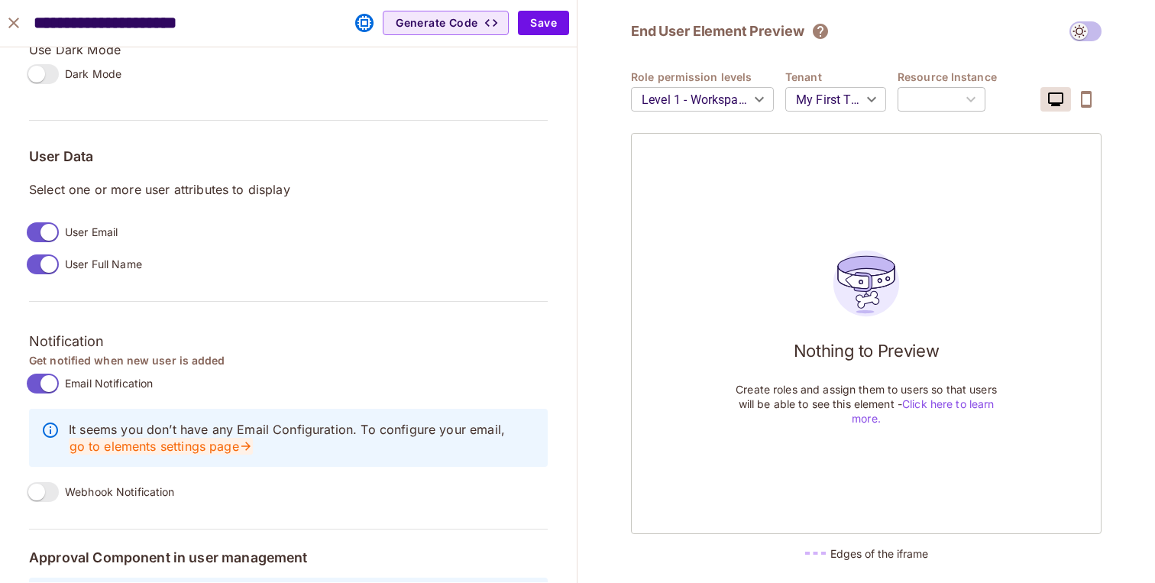
click at [147, 449] on link "go to elements settings page" at bounding box center [161, 446] width 184 height 17
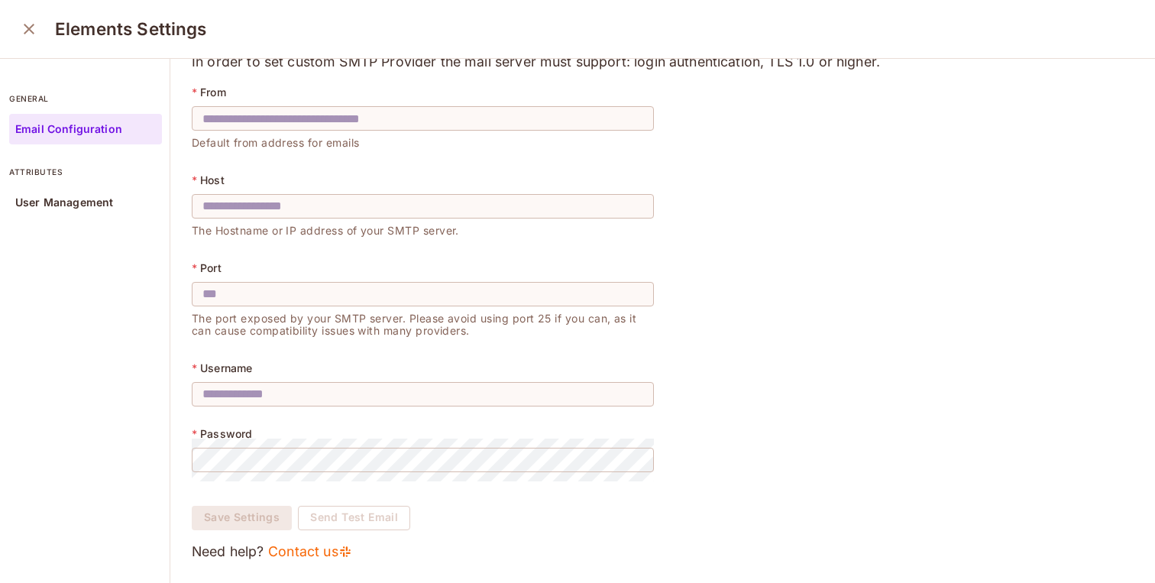
scroll to position [5, 0]
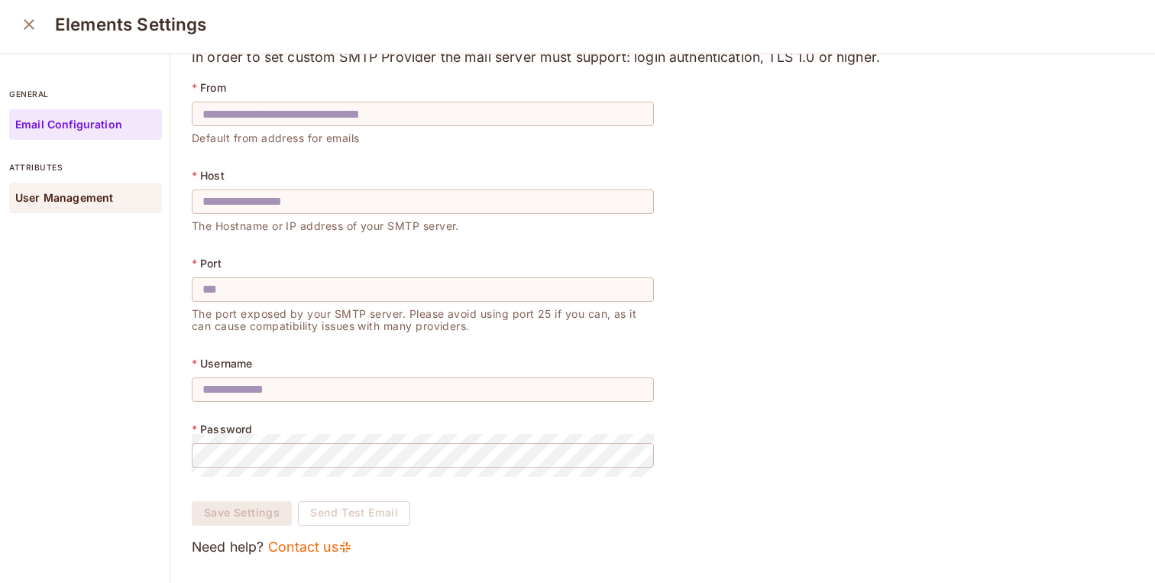
click at [50, 201] on p "User Management" at bounding box center [64, 198] width 98 height 12
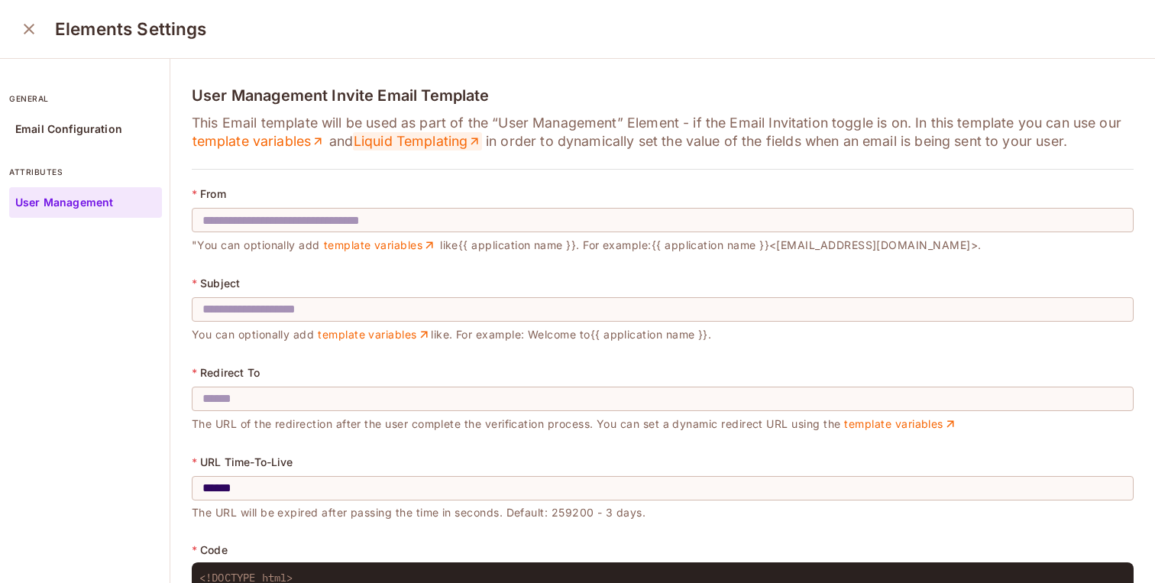
click at [414, 149] on link "Liquid Templating" at bounding box center [417, 141] width 129 height 18
click at [253, 136] on link "template variables" at bounding box center [259, 141] width 134 height 18
